Goal: Information Seeking & Learning: Learn about a topic

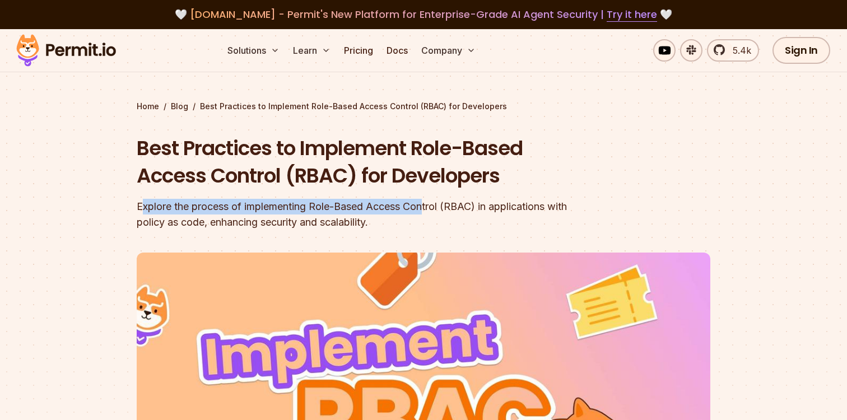
drag, startPoint x: 0, startPoint y: 0, endPoint x: 429, endPoint y: 214, distance: 479.5
click at [429, 214] on div "Explore the process of implementing Role-Based Access Control (RBAC) in applica…" at bounding box center [352, 214] width 430 height 31
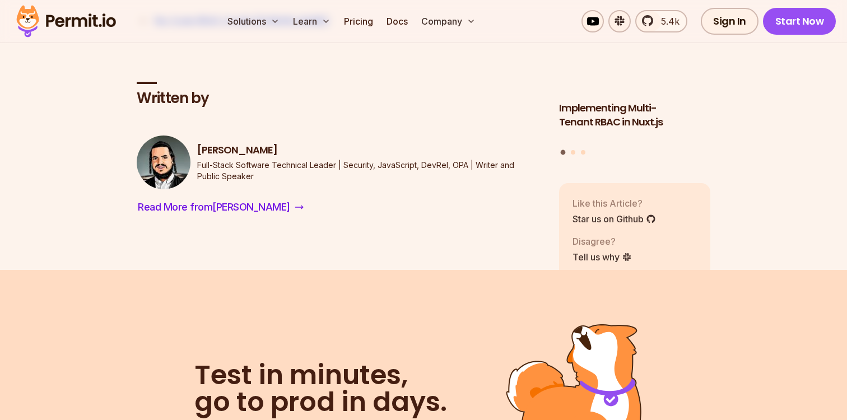
scroll to position [4397, 0]
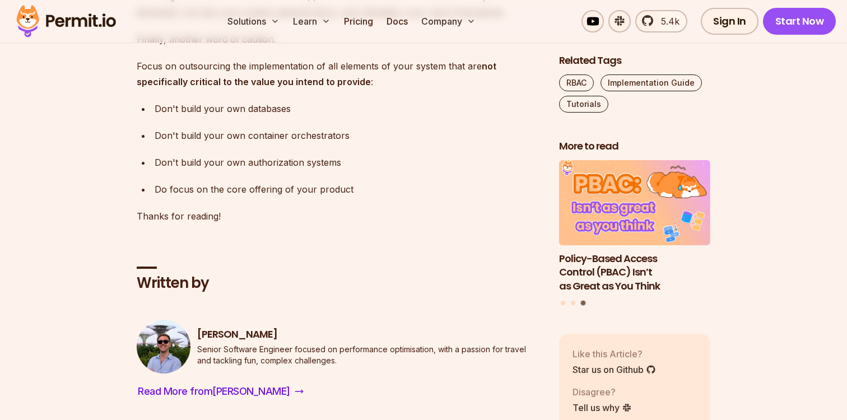
scroll to position [5755, 0]
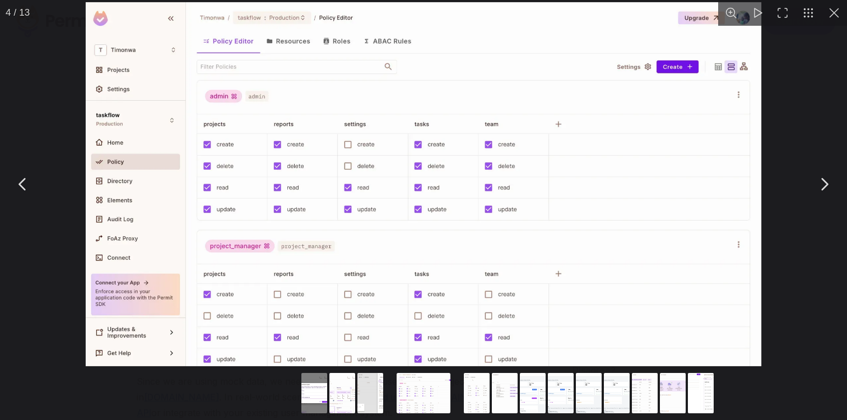
click at [837, 11] on button "You can close this modal content with the ESC key" at bounding box center [834, 13] width 26 height 26
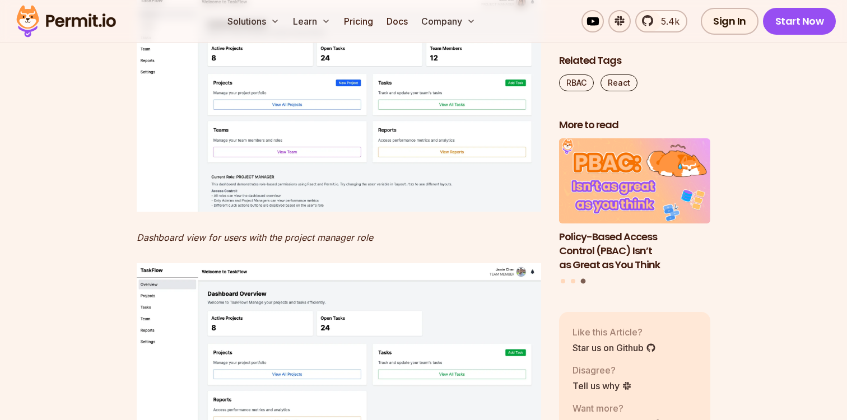
scroll to position [9878, 0]
